Goal: Check status: Check status

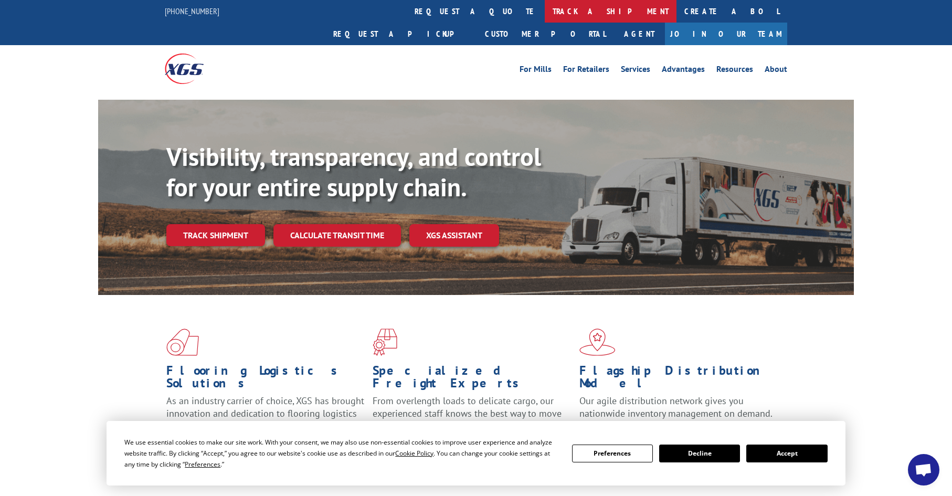
click at [545, 6] on link "track a shipment" at bounding box center [611, 11] width 132 height 23
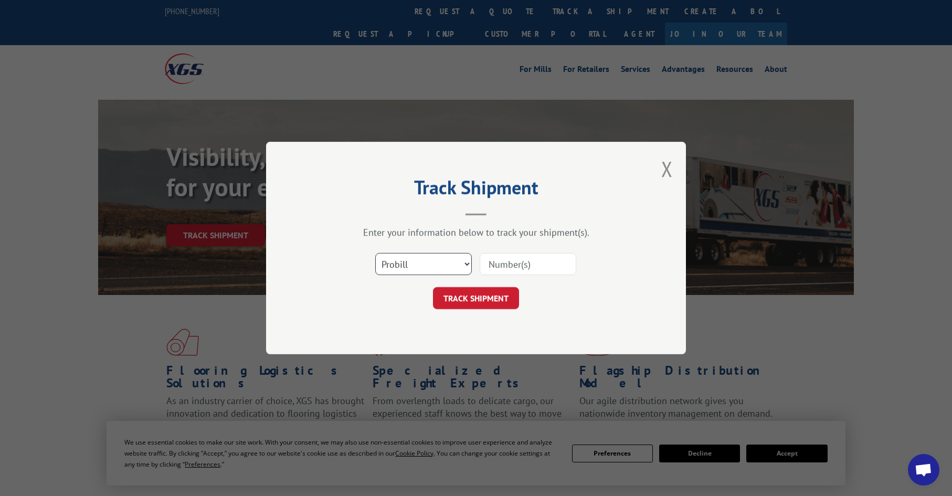
click at [403, 264] on select "Select category... Probill BOL PO" at bounding box center [423, 264] width 97 height 22
select select "po"
click at [375, 253] on select "Select category... Probill BOL PO" at bounding box center [423, 264] width 97 height 22
click at [504, 263] on input at bounding box center [528, 264] width 97 height 22
paste input "08503911"
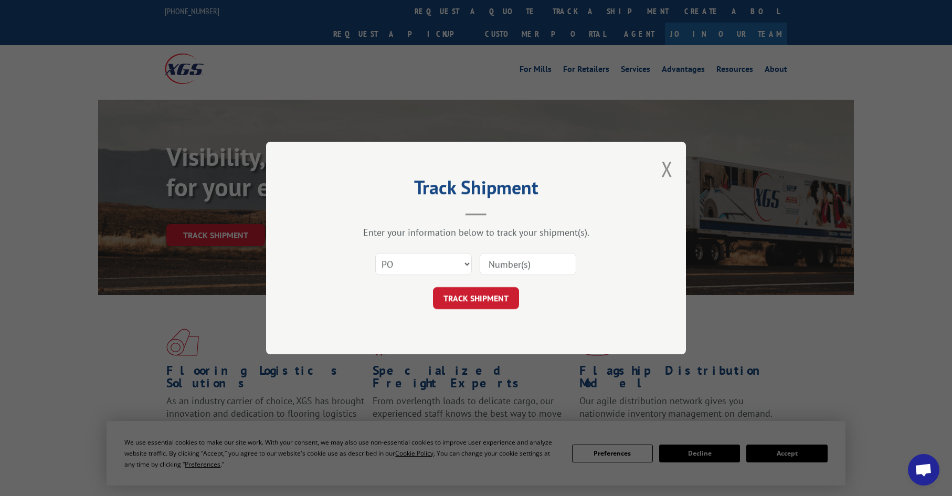
type input "08503911"
click button "TRACK SHIPMENT" at bounding box center [476, 298] width 86 height 22
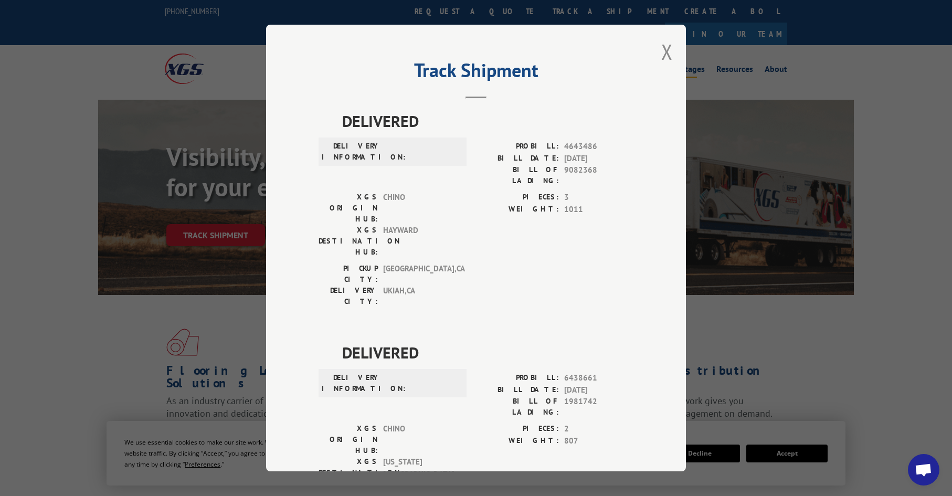
click at [664, 50] on button "Close modal" at bounding box center [667, 52] width 12 height 28
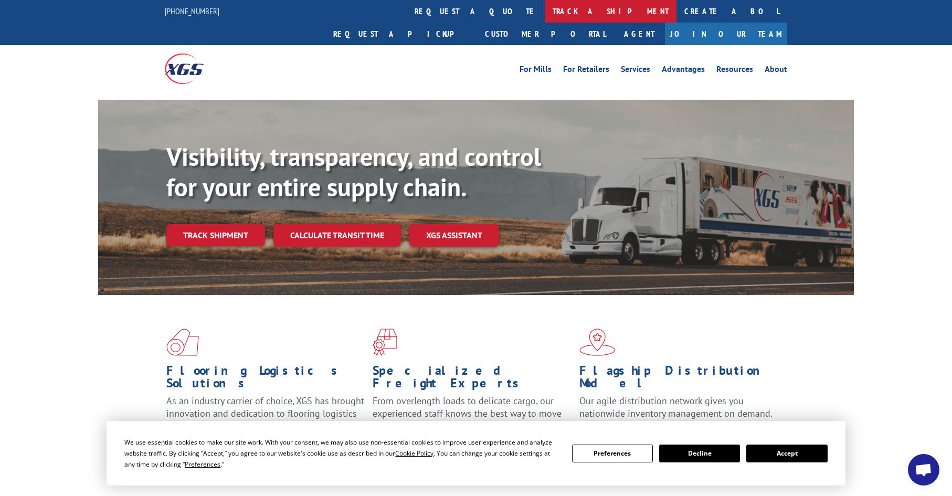
click at [545, 14] on link "track a shipment" at bounding box center [611, 11] width 132 height 23
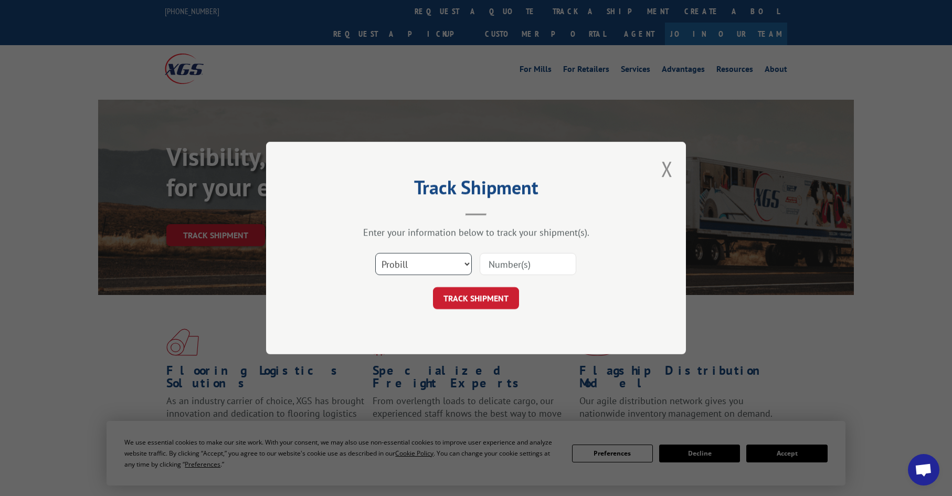
click at [419, 271] on select "Select category... Probill BOL PO" at bounding box center [423, 264] width 97 height 22
select select "bol"
click at [375, 253] on select "Select category... Probill BOL PO" at bounding box center [423, 264] width 97 height 22
click at [514, 263] on input at bounding box center [528, 264] width 97 height 22
paste input "26531932"
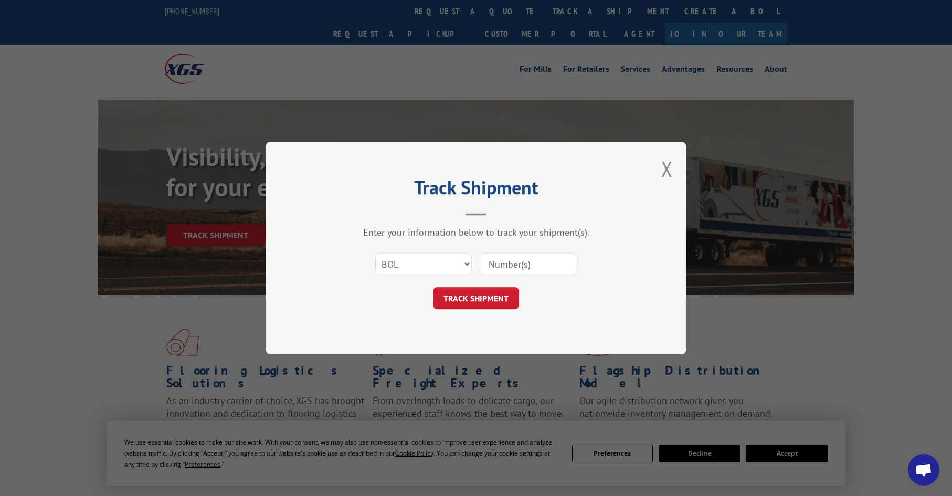
type input "26531932"
click button "TRACK SHIPMENT" at bounding box center [476, 298] width 86 height 22
